Goal: Use online tool/utility: Use online tool/utility

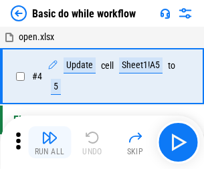
click at [49, 142] on img "button" at bounding box center [49, 138] width 16 height 16
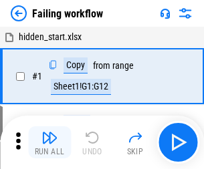
click at [49, 142] on img "button" at bounding box center [49, 138] width 16 height 16
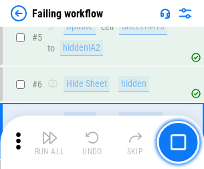
scroll to position [284, 0]
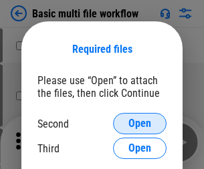
click at [140, 124] on span "Open" at bounding box center [139, 123] width 23 height 11
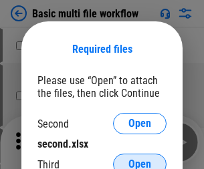
click at [140, 159] on span "Open" at bounding box center [139, 164] width 23 height 11
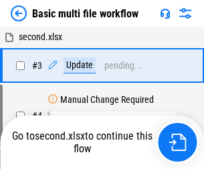
scroll to position [296, 0]
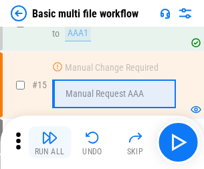
click at [49, 142] on img "button" at bounding box center [49, 138] width 16 height 16
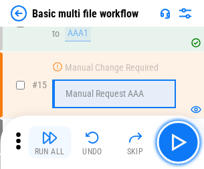
scroll to position [890, 0]
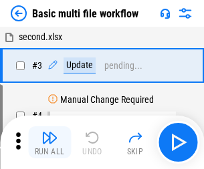
click at [49, 142] on img "button" at bounding box center [49, 138] width 16 height 16
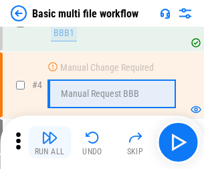
click at [49, 142] on img "button" at bounding box center [49, 138] width 16 height 16
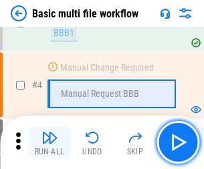
click at [49, 142] on img "button" at bounding box center [49, 138] width 16 height 16
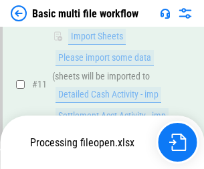
scroll to position [627, 0]
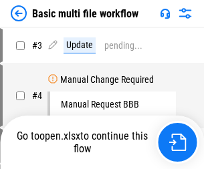
scroll to position [54, 0]
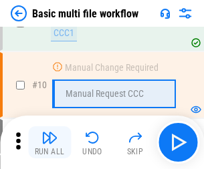
click at [49, 142] on img "button" at bounding box center [49, 138] width 16 height 16
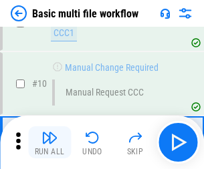
click at [49, 142] on img "button" at bounding box center [49, 138] width 16 height 16
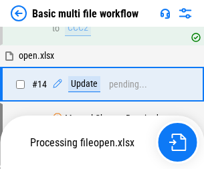
scroll to position [700, 0]
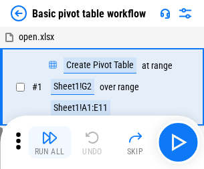
click at [49, 142] on img "button" at bounding box center [49, 138] width 16 height 16
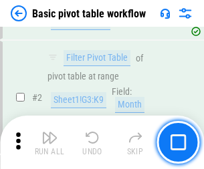
scroll to position [320, 0]
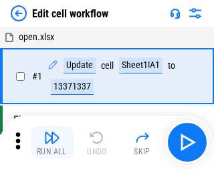
click at [49, 142] on img "button" at bounding box center [52, 138] width 16 height 16
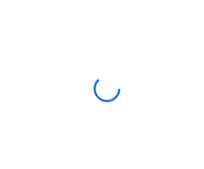
scroll to position [5, 0]
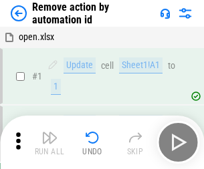
scroll to position [49, 0]
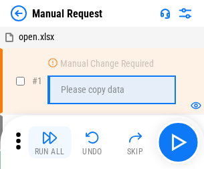
click at [49, 142] on img "button" at bounding box center [49, 138] width 16 height 16
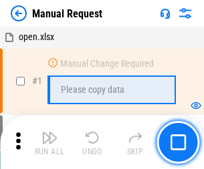
scroll to position [45, 0]
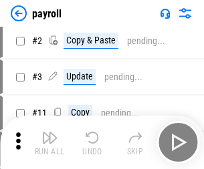
click at [49, 142] on img "button" at bounding box center [49, 138] width 16 height 16
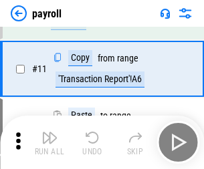
scroll to position [97, 0]
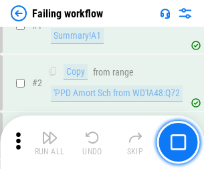
scroll to position [216, 0]
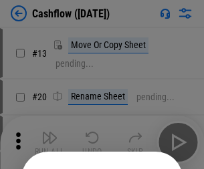
scroll to position [130, 0]
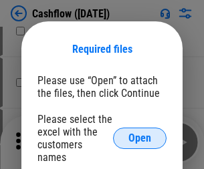
click at [140, 133] on span "Open" at bounding box center [139, 138] width 23 height 11
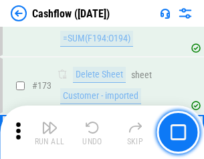
scroll to position [1416, 0]
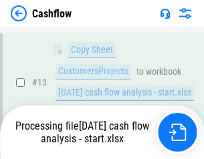
scroll to position [269, 0]
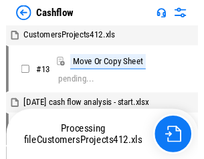
scroll to position [15, 0]
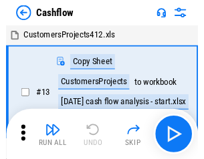
scroll to position [15, 0]
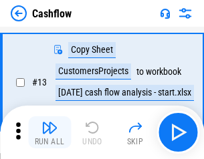
click at [49, 132] on img "button" at bounding box center [49, 128] width 16 height 16
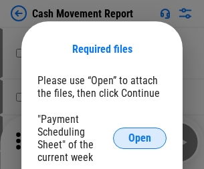
click at [140, 138] on span "Open" at bounding box center [139, 138] width 23 height 11
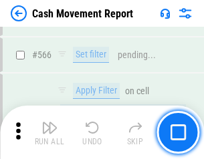
scroll to position [6130, 0]
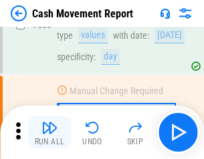
click at [49, 132] on img "button" at bounding box center [49, 128] width 16 height 16
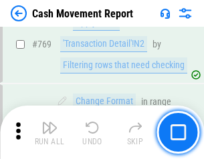
scroll to position [7432, 0]
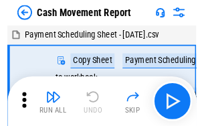
scroll to position [24, 0]
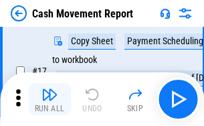
click at [49, 99] on img "button" at bounding box center [49, 94] width 16 height 16
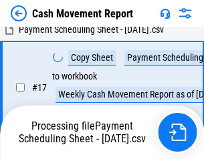
scroll to position [278, 0]
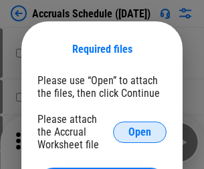
click at [140, 132] on span "Open" at bounding box center [139, 132] width 23 height 11
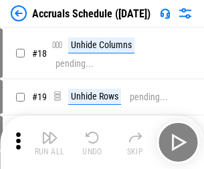
scroll to position [128, 0]
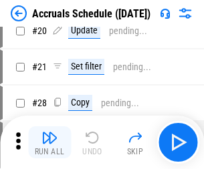
click at [49, 142] on img "button" at bounding box center [49, 138] width 16 height 16
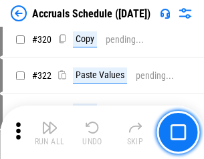
scroll to position [2488, 0]
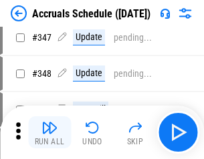
click at [49, 132] on img "button" at bounding box center [49, 128] width 16 height 16
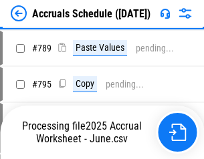
scroll to position [5618, 0]
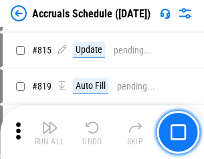
click at [49, 132] on img "button" at bounding box center [49, 128] width 16 height 16
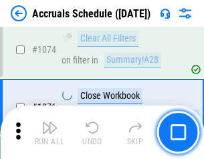
scroll to position [8010, 0]
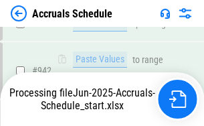
scroll to position [7212, 0]
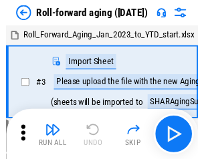
scroll to position [2, 0]
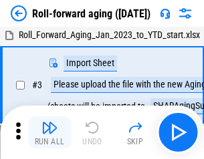
click at [49, 132] on img "button" at bounding box center [49, 128] width 16 height 16
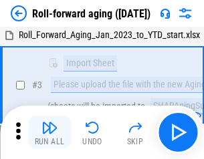
click at [49, 132] on img "button" at bounding box center [49, 128] width 16 height 16
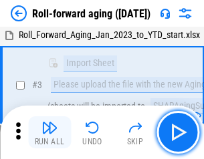
scroll to position [86, 0]
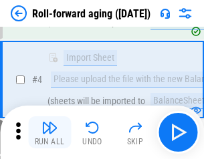
click at [49, 132] on img "button" at bounding box center [49, 128] width 16 height 16
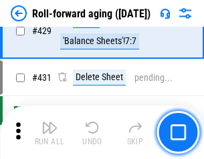
scroll to position [4638, 0]
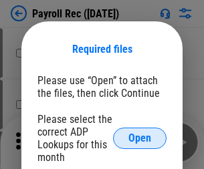
click at [140, 138] on span "Open" at bounding box center [139, 138] width 23 height 11
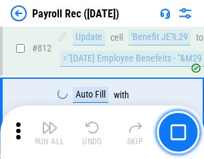
scroll to position [8497, 0]
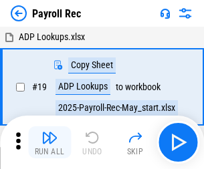
click at [49, 142] on img "button" at bounding box center [49, 138] width 16 height 16
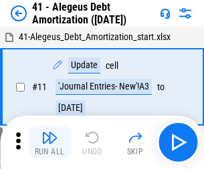
click at [49, 142] on img "button" at bounding box center [49, 138] width 16 height 16
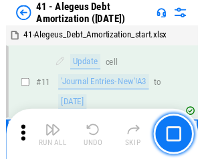
scroll to position [165, 0]
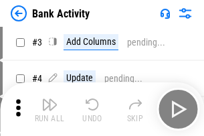
click at [49, 109] on img "button" at bounding box center [49, 104] width 16 height 16
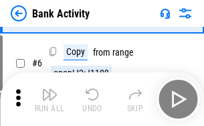
scroll to position [71, 0]
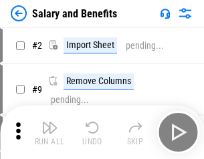
click at [49, 132] on img "button" at bounding box center [49, 128] width 16 height 16
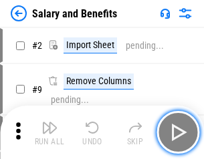
scroll to position [18, 0]
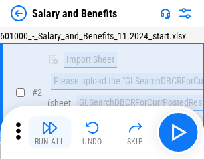
click at [49, 132] on img "button" at bounding box center [49, 128] width 16 height 16
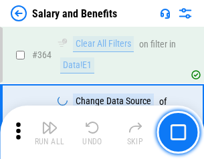
scroll to position [6298, 0]
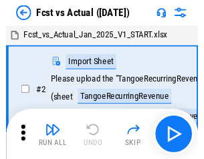
scroll to position [17, 0]
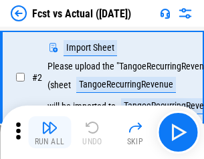
click at [49, 132] on img "button" at bounding box center [49, 128] width 16 height 16
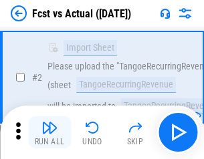
click at [49, 132] on img "button" at bounding box center [49, 128] width 16 height 16
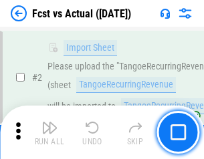
scroll to position [125, 0]
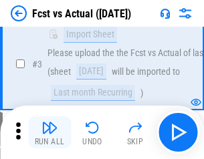
click at [49, 132] on img "button" at bounding box center [49, 128] width 16 height 16
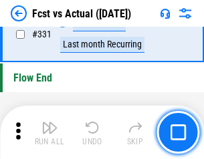
scroll to position [6402, 0]
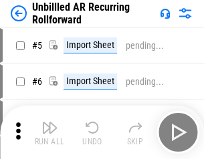
scroll to position [29, 0]
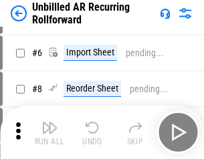
click at [49, 132] on img "button" at bounding box center [49, 128] width 16 height 16
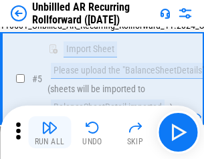
click at [49, 132] on img "button" at bounding box center [49, 128] width 16 height 16
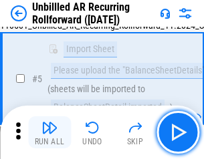
scroll to position [126, 0]
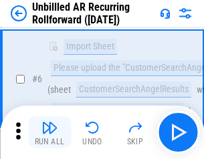
click at [49, 132] on img "button" at bounding box center [49, 128] width 16 height 16
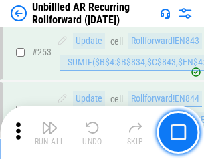
scroll to position [4543, 0]
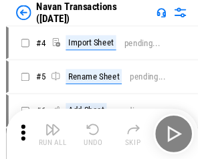
scroll to position [21, 0]
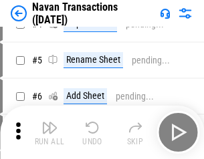
click at [49, 132] on img "button" at bounding box center [49, 128] width 16 height 16
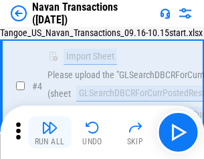
click at [49, 132] on img "button" at bounding box center [49, 128] width 16 height 16
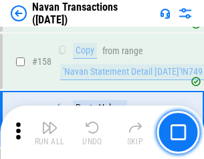
scroll to position [4336, 0]
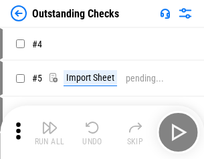
click at [49, 132] on img "button" at bounding box center [49, 128] width 16 height 16
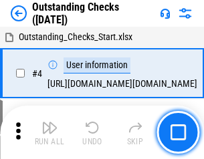
scroll to position [56, 0]
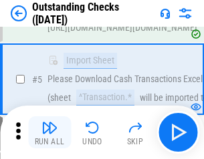
click at [49, 132] on img "button" at bounding box center [49, 128] width 16 height 16
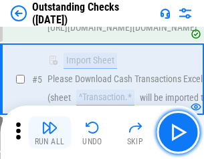
scroll to position [140, 0]
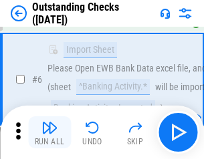
click at [49, 132] on img "button" at bounding box center [49, 128] width 16 height 16
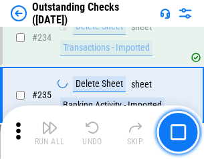
scroll to position [4061, 0]
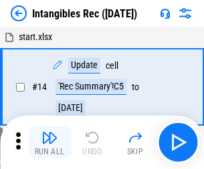
click at [49, 142] on img "button" at bounding box center [49, 138] width 16 height 16
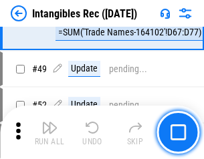
scroll to position [521, 0]
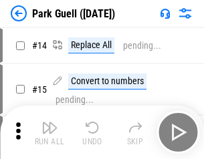
click at [49, 132] on img "button" at bounding box center [49, 128] width 16 height 16
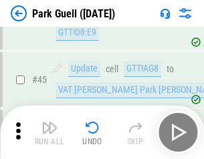
scroll to position [1673, 0]
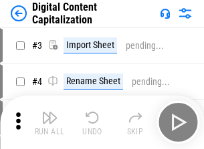
click at [49, 112] on img "button" at bounding box center [49, 118] width 16 height 16
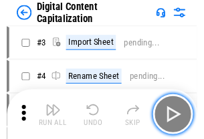
scroll to position [39, 0]
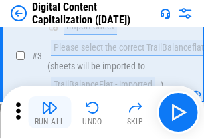
click at [49, 112] on img "button" at bounding box center [49, 108] width 16 height 16
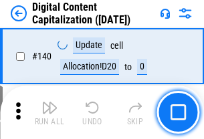
scroll to position [1418, 0]
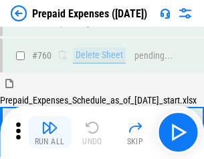
click at [49, 132] on img "button" at bounding box center [49, 128] width 16 height 16
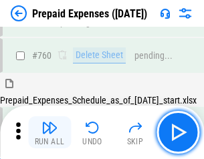
scroll to position [3707, 0]
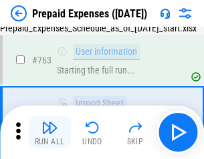
click at [49, 132] on img "button" at bounding box center [49, 128] width 16 height 16
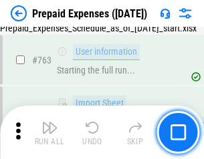
scroll to position [3786, 0]
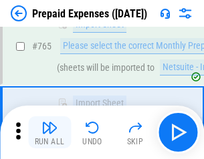
click at [49, 132] on img "button" at bounding box center [49, 128] width 16 height 16
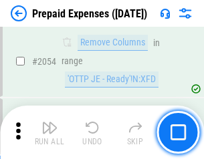
scroll to position [13981, 0]
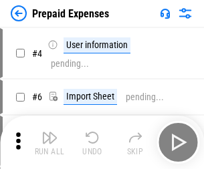
click at [49, 142] on img "button" at bounding box center [49, 138] width 16 height 16
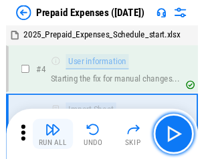
scroll to position [59, 0]
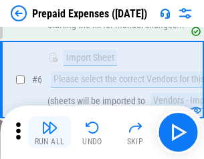
click at [49, 132] on img "button" at bounding box center [49, 128] width 16 height 16
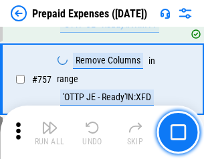
scroll to position [4766, 0]
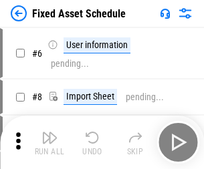
click at [49, 142] on img "button" at bounding box center [49, 138] width 16 height 16
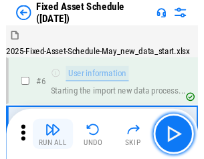
scroll to position [72, 0]
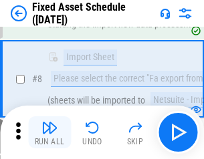
click at [49, 132] on img "button" at bounding box center [49, 128] width 16 height 16
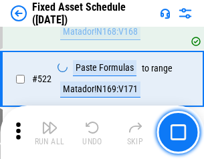
scroll to position [4649, 0]
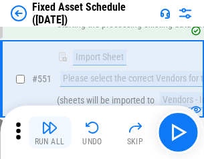
click at [49, 132] on img "button" at bounding box center [49, 128] width 16 height 16
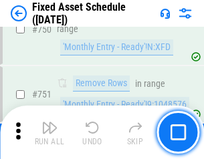
scroll to position [6520, 0]
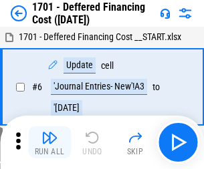
click at [49, 142] on img "button" at bounding box center [49, 138] width 16 height 16
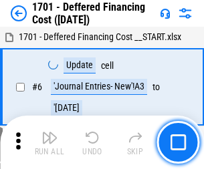
scroll to position [161, 0]
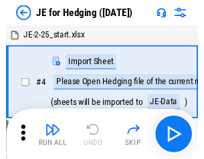
scroll to position [2, 0]
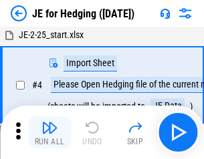
click at [49, 132] on img "button" at bounding box center [49, 128] width 16 height 16
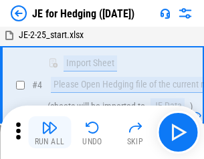
click at [49, 132] on img "button" at bounding box center [49, 128] width 16 height 16
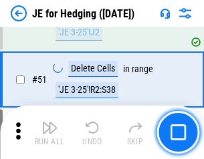
scroll to position [866, 0]
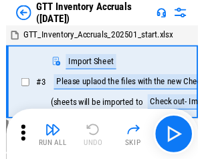
scroll to position [2, 0]
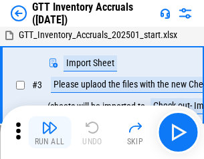
click at [49, 132] on img "button" at bounding box center [49, 128] width 16 height 16
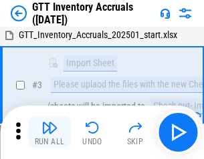
click at [49, 132] on img "button" at bounding box center [49, 128] width 16 height 16
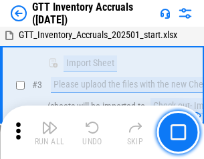
scroll to position [86, 0]
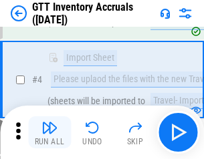
click at [49, 132] on img "button" at bounding box center [49, 128] width 16 height 16
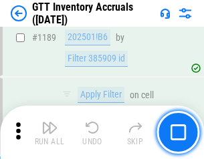
scroll to position [10922, 0]
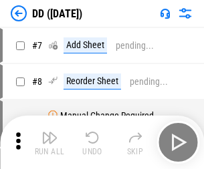
click at [49, 142] on img "button" at bounding box center [49, 138] width 16 height 16
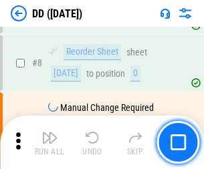
scroll to position [129, 0]
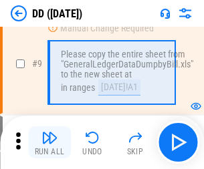
click at [49, 142] on img "button" at bounding box center [49, 138] width 16 height 16
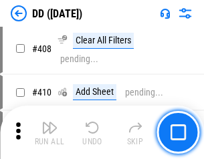
scroll to position [5984, 0]
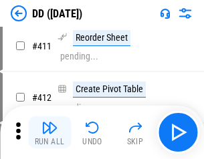
click at [49, 132] on img "button" at bounding box center [49, 128] width 16 height 16
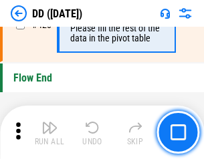
scroll to position [6401, 0]
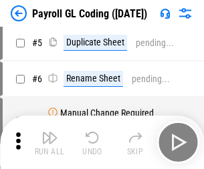
click at [49, 142] on img "button" at bounding box center [49, 138] width 16 height 16
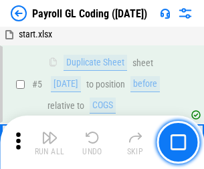
scroll to position [161, 0]
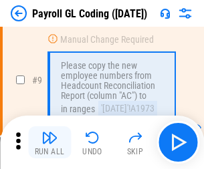
click at [49, 142] on img "button" at bounding box center [49, 138] width 16 height 16
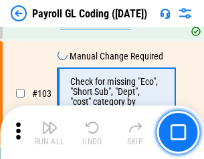
scroll to position [3138, 0]
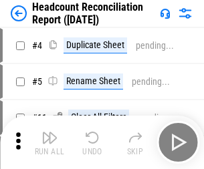
click at [49, 142] on img "button" at bounding box center [49, 138] width 16 height 16
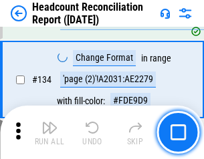
scroll to position [1608, 0]
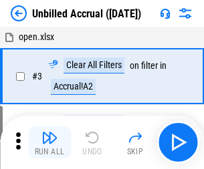
click at [49, 142] on img "button" at bounding box center [49, 138] width 16 height 16
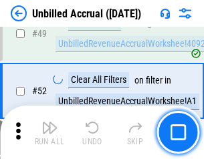
scroll to position [1213, 0]
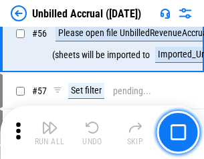
click at [49, 132] on img "button" at bounding box center [49, 128] width 16 height 16
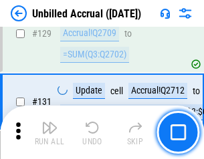
scroll to position [3984, 0]
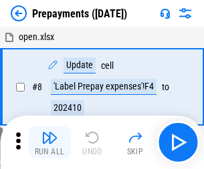
click at [49, 142] on img "button" at bounding box center [49, 138] width 16 height 16
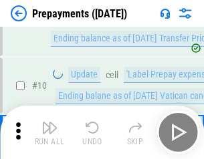
scroll to position [84, 0]
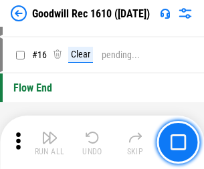
scroll to position [229, 0]
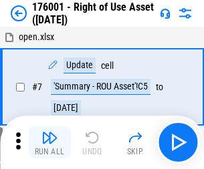
click at [49, 142] on img "button" at bounding box center [49, 138] width 16 height 16
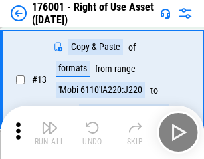
scroll to position [86, 0]
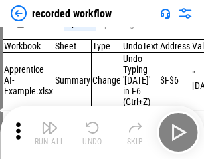
click at [49, 132] on img "button" at bounding box center [49, 128] width 16 height 16
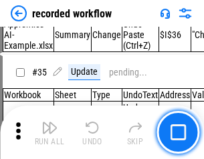
scroll to position [4180, 0]
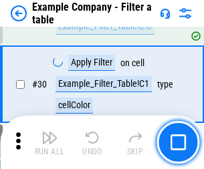
scroll to position [1224, 0]
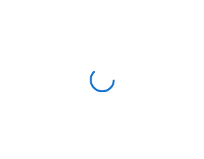
scroll to position [21, 0]
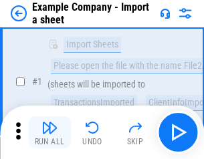
click at [49, 132] on img "button" at bounding box center [49, 128] width 16 height 16
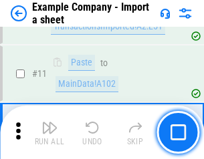
scroll to position [296, 0]
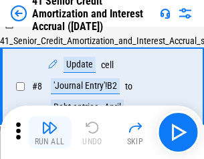
click at [49, 132] on img "button" at bounding box center [49, 128] width 16 height 16
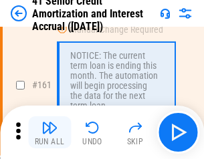
click at [49, 132] on img "button" at bounding box center [49, 128] width 16 height 16
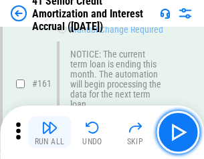
scroll to position [1430, 0]
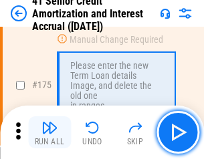
click at [49, 132] on img "button" at bounding box center [49, 128] width 16 height 16
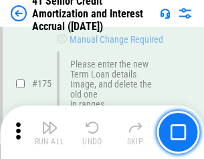
scroll to position [1566, 0]
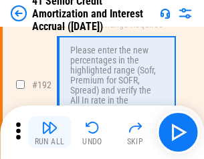
click at [49, 132] on img "button" at bounding box center [49, 128] width 16 height 16
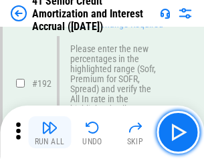
scroll to position [1707, 0]
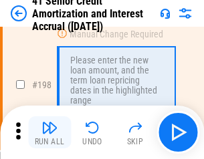
click at [49, 132] on img "button" at bounding box center [49, 128] width 16 height 16
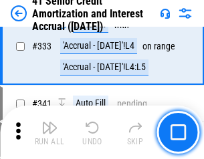
scroll to position [3417, 0]
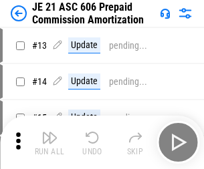
click at [49, 132] on img "button" at bounding box center [49, 138] width 16 height 16
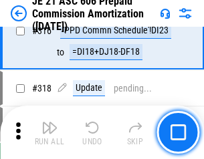
scroll to position [2497, 0]
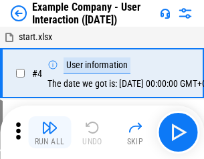
click at [49, 132] on img "button" at bounding box center [49, 128] width 16 height 16
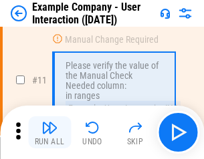
click at [49, 132] on img "button" at bounding box center [49, 128] width 16 height 16
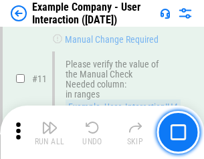
scroll to position [290, 0]
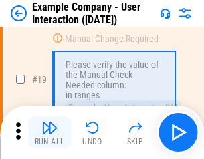
click at [49, 132] on img "button" at bounding box center [49, 128] width 16 height 16
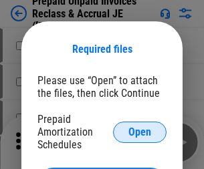
click at [140, 132] on span "Open" at bounding box center [139, 132] width 23 height 11
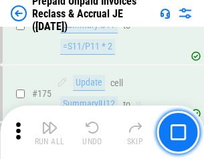
scroll to position [1806, 0]
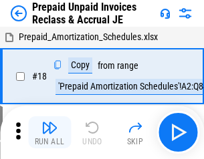
click at [49, 132] on img "button" at bounding box center [49, 128] width 16 height 16
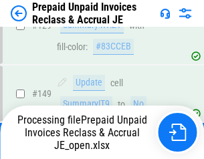
scroll to position [1027, 0]
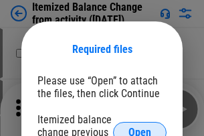
click at [140, 127] on span "Open" at bounding box center [139, 132] width 23 height 11
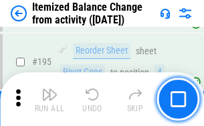
scroll to position [2574, 0]
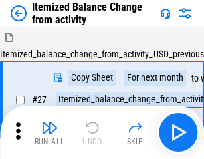
scroll to position [21, 0]
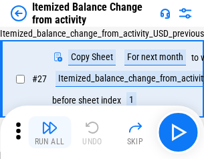
click at [49, 132] on img "button" at bounding box center [49, 128] width 16 height 16
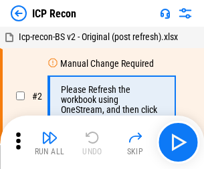
scroll to position [6, 0]
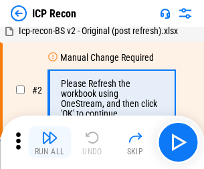
click at [49, 142] on img "button" at bounding box center [49, 138] width 16 height 16
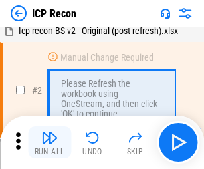
click at [49, 142] on img "button" at bounding box center [49, 138] width 16 height 16
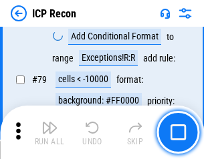
scroll to position [1311, 0]
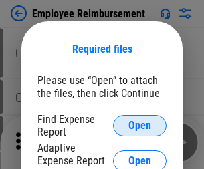
click at [140, 126] on span "Open" at bounding box center [139, 125] width 23 height 11
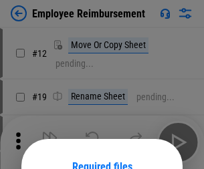
scroll to position [118, 0]
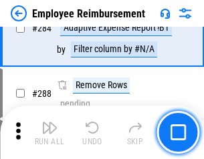
scroll to position [3635, 0]
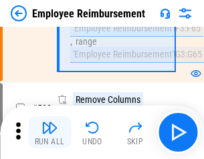
click at [49, 132] on img "button" at bounding box center [49, 128] width 16 height 16
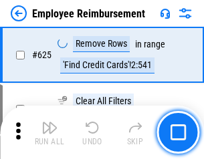
scroll to position [8008, 0]
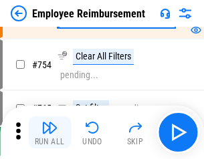
click at [49, 132] on img "button" at bounding box center [49, 128] width 16 height 16
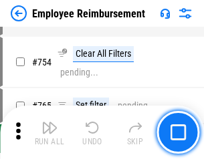
scroll to position [9383, 0]
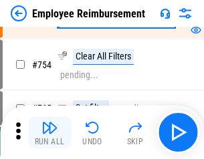
click at [49, 132] on img "button" at bounding box center [49, 128] width 16 height 16
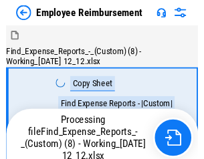
scroll to position [45, 0]
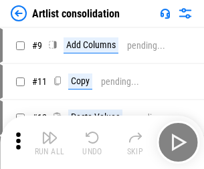
click at [49, 142] on img "button" at bounding box center [49, 138] width 16 height 16
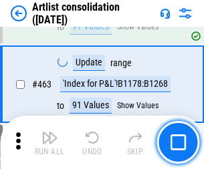
scroll to position [5856, 0]
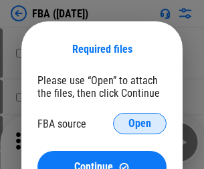
click at [140, 124] on span "Open" at bounding box center [139, 123] width 23 height 11
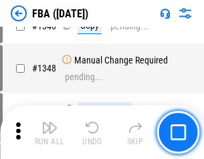
scroll to position [14149, 0]
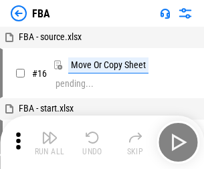
scroll to position [13, 0]
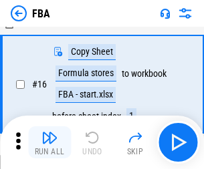
click at [49, 142] on img "button" at bounding box center [49, 138] width 16 height 16
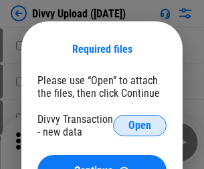
click at [140, 126] on span "Open" at bounding box center [139, 125] width 23 height 11
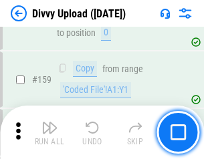
scroll to position [1385, 0]
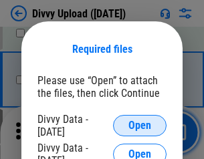
click at [140, 126] on span "Open" at bounding box center [139, 125] width 23 height 11
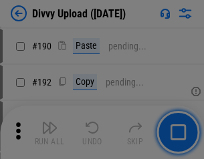
scroll to position [1688, 0]
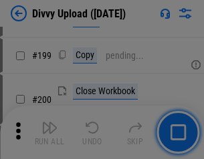
scroll to position [1945, 0]
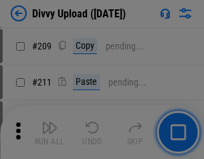
scroll to position [2272, 0]
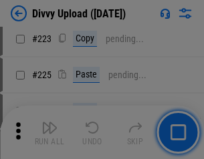
scroll to position [2669, 0]
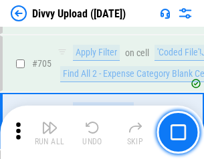
scroll to position [9149, 0]
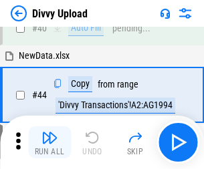
click at [49, 142] on img "button" at bounding box center [49, 138] width 16 height 16
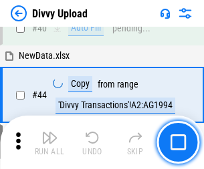
scroll to position [147, 0]
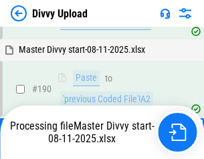
scroll to position [1642, 0]
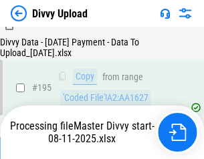
scroll to position [1869, 0]
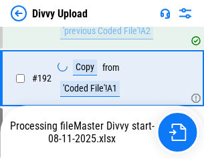
scroll to position [1792, 0]
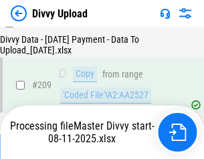
scroll to position [2459, 0]
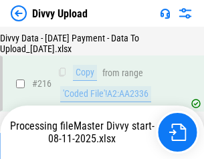
scroll to position [2754, 0]
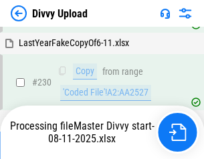
scroll to position [3319, 0]
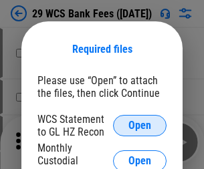
click at [140, 126] on span "Open" at bounding box center [139, 125] width 23 height 11
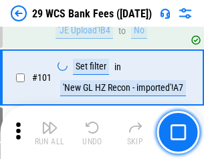
scroll to position [1303, 0]
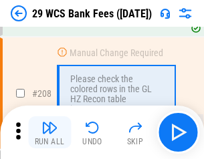
click at [49, 132] on img "button" at bounding box center [49, 128] width 16 height 16
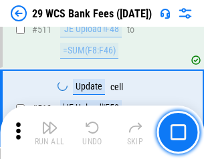
scroll to position [6729, 0]
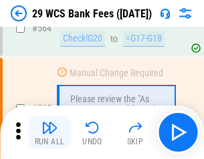
click at [49, 132] on img "button" at bounding box center [49, 128] width 16 height 16
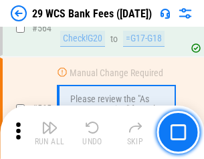
scroll to position [7233, 0]
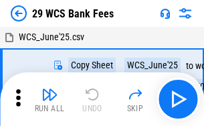
scroll to position [24, 0]
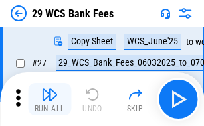
click at [49, 99] on img "button" at bounding box center [49, 94] width 16 height 16
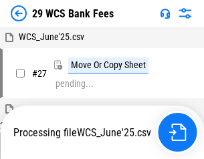
scroll to position [7, 0]
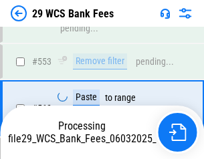
scroll to position [7218, 0]
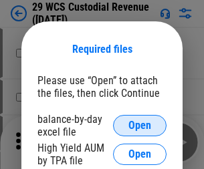
click at [140, 126] on span "Open" at bounding box center [139, 125] width 23 height 11
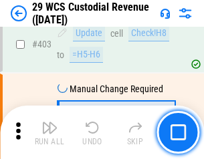
scroll to position [6195, 0]
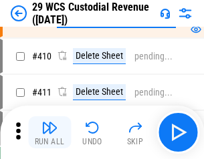
click at [49, 132] on img "button" at bounding box center [49, 128] width 16 height 16
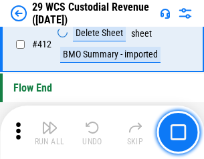
scroll to position [6387, 0]
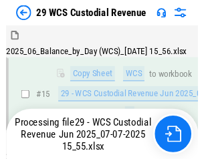
scroll to position [303, 0]
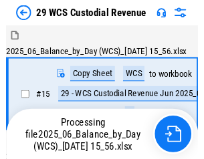
scroll to position [32, 0]
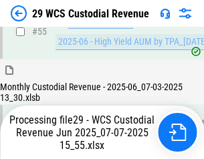
scroll to position [1397, 0]
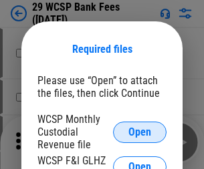
click at [140, 132] on span "Open" at bounding box center [139, 132] width 23 height 11
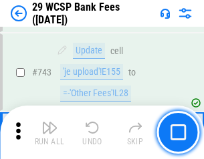
scroll to position [6740, 0]
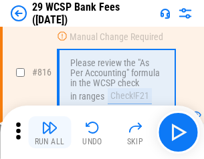
click at [49, 132] on img "button" at bounding box center [49, 128] width 16 height 16
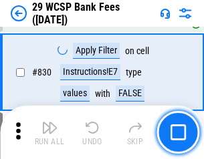
scroll to position [8486, 0]
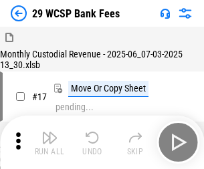
click at [49, 132] on img "button" at bounding box center [49, 138] width 16 height 16
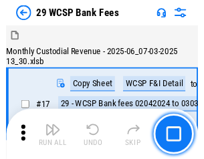
scroll to position [32, 0]
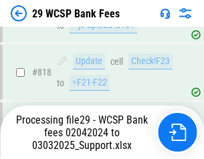
scroll to position [8303, 0]
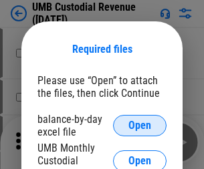
click at [140, 126] on span "Open" at bounding box center [139, 125] width 23 height 11
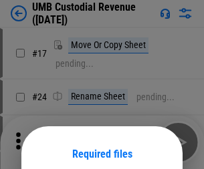
scroll to position [105, 0]
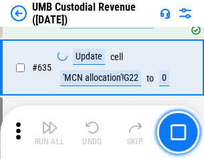
scroll to position [6999, 0]
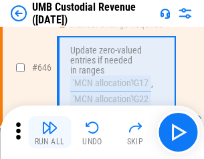
click at [49, 132] on img "button" at bounding box center [49, 128] width 16 height 16
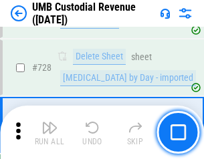
scroll to position [8251, 0]
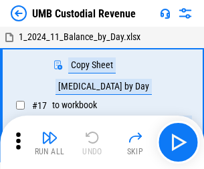
scroll to position [10, 0]
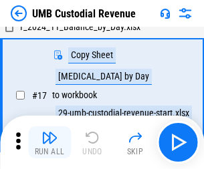
click at [49, 142] on img "button" at bounding box center [49, 138] width 16 height 16
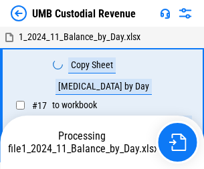
scroll to position [10, 0]
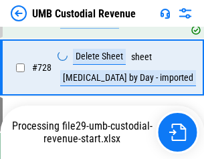
scroll to position [8220, 0]
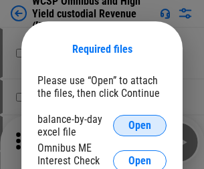
click at [140, 126] on span "Open" at bounding box center [139, 125] width 23 height 11
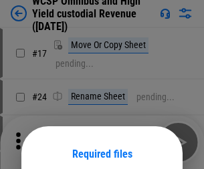
scroll to position [105, 0]
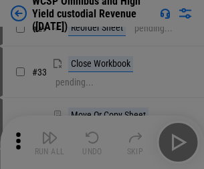
scroll to position [306, 0]
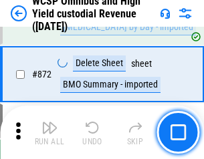
scroll to position [11320, 0]
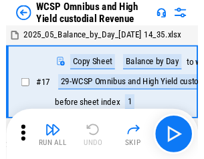
scroll to position [7, 0]
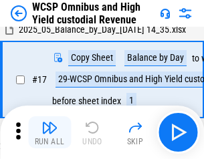
click at [49, 132] on img "button" at bounding box center [49, 128] width 16 height 16
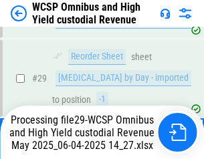
scroll to position [278, 0]
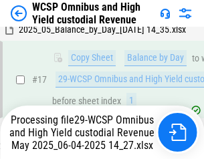
scroll to position [278, 0]
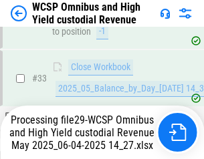
scroll to position [594, 0]
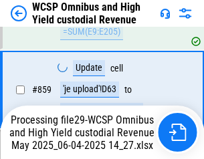
scroll to position [11231, 0]
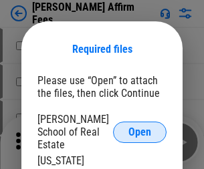
click at [140, 127] on span "Open" at bounding box center [139, 132] width 23 height 11
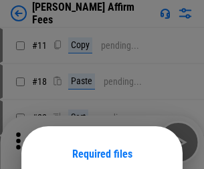
scroll to position [105, 0]
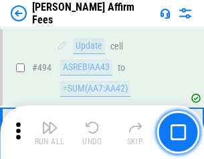
scroll to position [3637, 0]
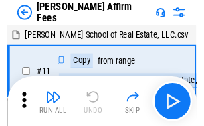
scroll to position [13, 0]
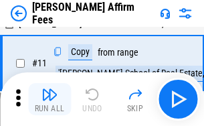
click at [49, 99] on img "button" at bounding box center [49, 94] width 16 height 16
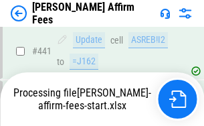
scroll to position [3508, 0]
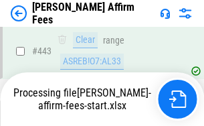
scroll to position [3508, 0]
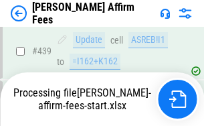
scroll to position [3508, 0]
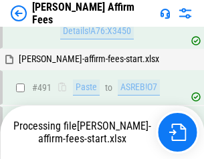
scroll to position [3637, 0]
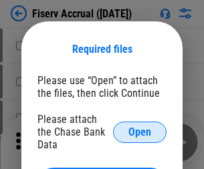
click at [140, 127] on span "Open" at bounding box center [139, 132] width 23 height 11
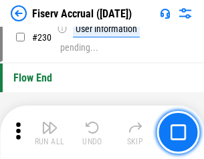
scroll to position [4238, 0]
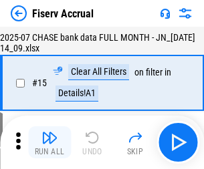
click at [49, 142] on img "button" at bounding box center [49, 138] width 16 height 16
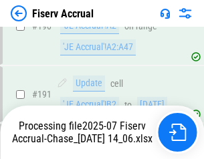
scroll to position [3516, 0]
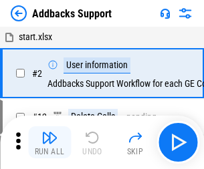
click at [49, 132] on img "button" at bounding box center [49, 138] width 16 height 16
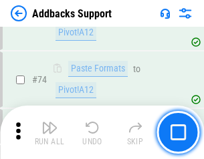
scroll to position [974, 0]
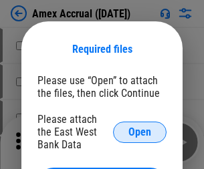
click at [140, 132] on span "Open" at bounding box center [139, 132] width 23 height 11
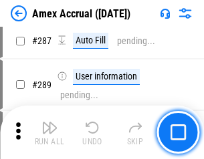
scroll to position [3835, 0]
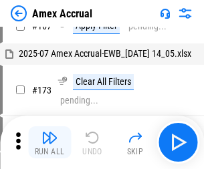
click at [49, 142] on img "button" at bounding box center [49, 138] width 16 height 16
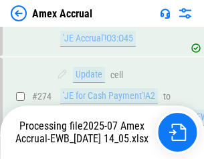
scroll to position [3986, 0]
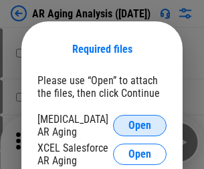
click at [140, 124] on span "Open" at bounding box center [139, 125] width 23 height 11
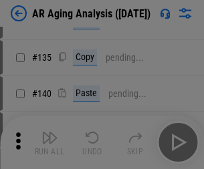
scroll to position [403, 0]
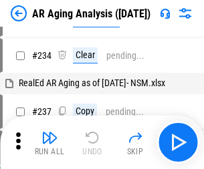
scroll to position [13, 0]
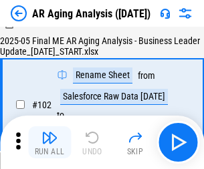
click at [49, 142] on img "button" at bounding box center [49, 138] width 16 height 16
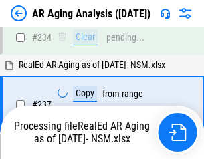
scroll to position [2073, 0]
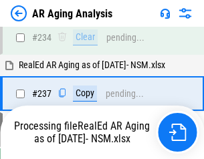
scroll to position [2058, 0]
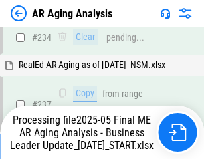
scroll to position [2058, 0]
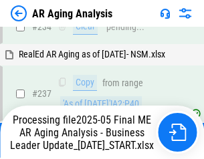
scroll to position [2058, 0]
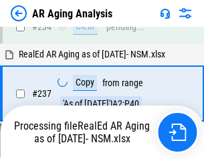
scroll to position [2058, 0]
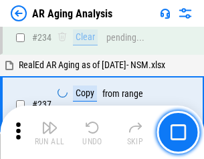
scroll to position [2058, 0]
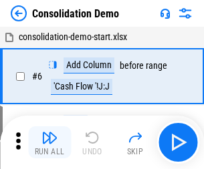
click at [49, 142] on img "button" at bounding box center [49, 138] width 16 height 16
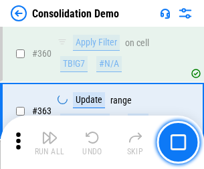
scroll to position [4483, 0]
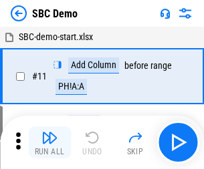
click at [49, 142] on img "button" at bounding box center [49, 138] width 16 height 16
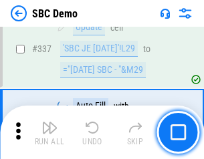
scroll to position [3518, 0]
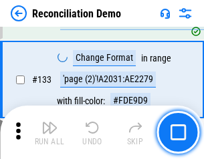
scroll to position [1588, 0]
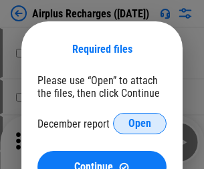
click at [140, 124] on span "Open" at bounding box center [139, 123] width 23 height 11
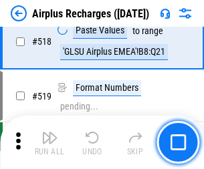
scroll to position [5755, 0]
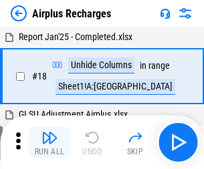
click at [49, 142] on img "button" at bounding box center [49, 138] width 16 height 16
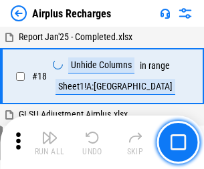
scroll to position [59, 0]
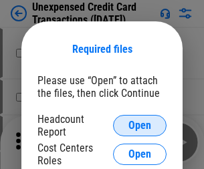
click at [140, 126] on span "Open" at bounding box center [139, 125] width 23 height 11
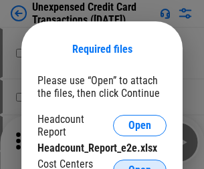
click at [140, 165] on span "Open" at bounding box center [139, 170] width 23 height 11
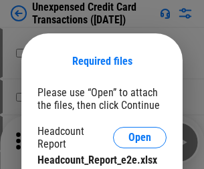
scroll to position [12, 0]
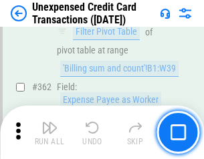
scroll to position [3439, 0]
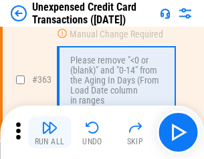
click at [49, 132] on img "button" at bounding box center [49, 128] width 16 height 16
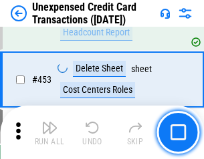
scroll to position [4562, 0]
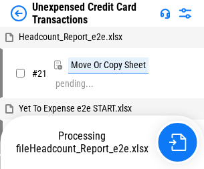
scroll to position [21, 0]
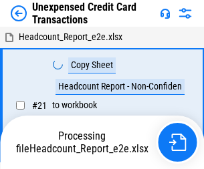
scroll to position [21, 0]
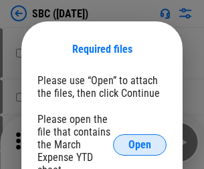
click at [140, 144] on span "Open" at bounding box center [139, 145] width 23 height 11
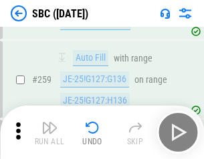
scroll to position [2614, 0]
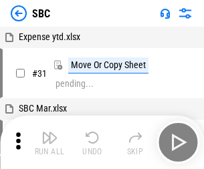
scroll to position [13, 0]
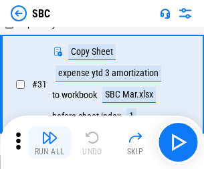
click at [49, 142] on img "button" at bounding box center [49, 138] width 16 height 16
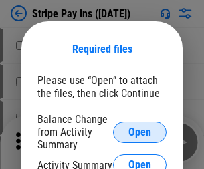
click at [140, 132] on span "Open" at bounding box center [139, 132] width 23 height 11
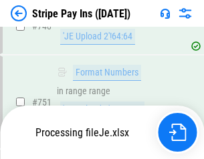
scroll to position [6934, 0]
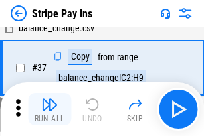
click at [49, 109] on img "button" at bounding box center [49, 104] width 16 height 16
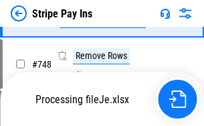
scroll to position [6904, 0]
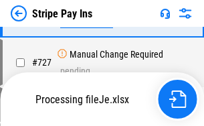
scroll to position [6904, 0]
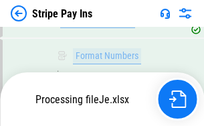
scroll to position [6904, 0]
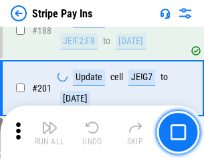
scroll to position [1905, 0]
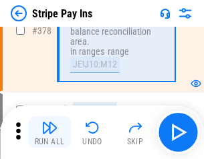
click at [49, 132] on img "button" at bounding box center [49, 128] width 16 height 16
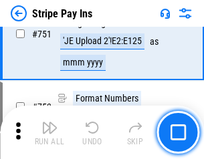
scroll to position [6888, 0]
